Goal: Navigation & Orientation: Find specific page/section

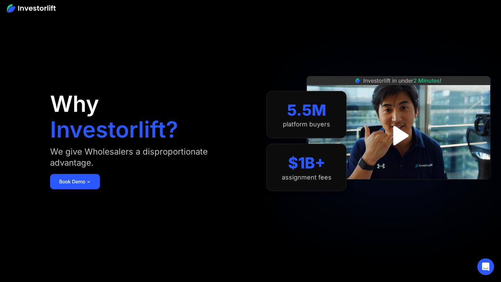
click at [45, 6] on img at bounding box center [31, 8] width 49 height 8
click at [45, 8] on img at bounding box center [31, 8] width 49 height 8
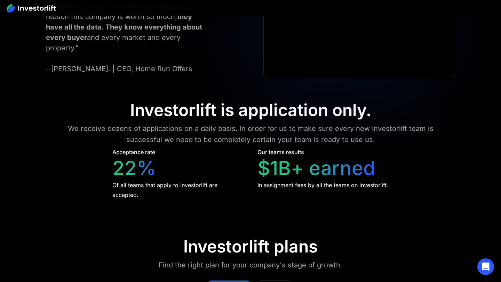
scroll to position [3293, 0]
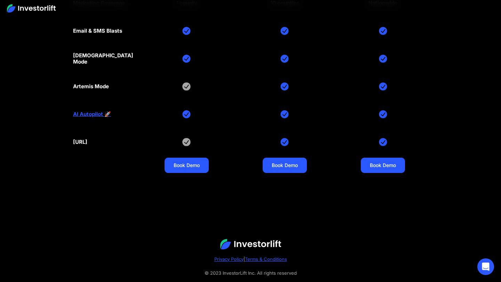
click at [255, 239] on img at bounding box center [250, 244] width 61 height 10
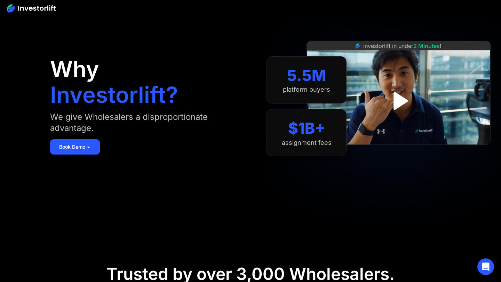
scroll to position [0, 0]
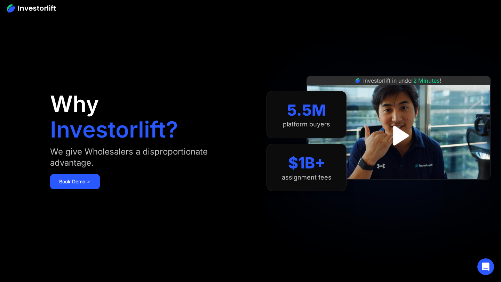
click at [47, 8] on img at bounding box center [31, 8] width 49 height 8
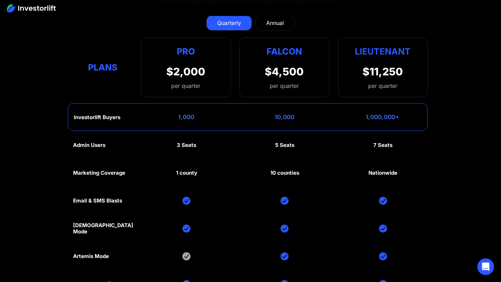
scroll to position [3109, 0]
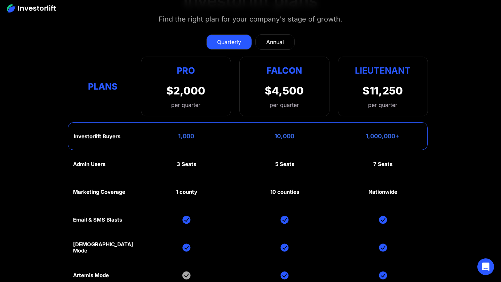
scroll to position [3104, 0]
